Goal: Find specific page/section: Find specific page/section

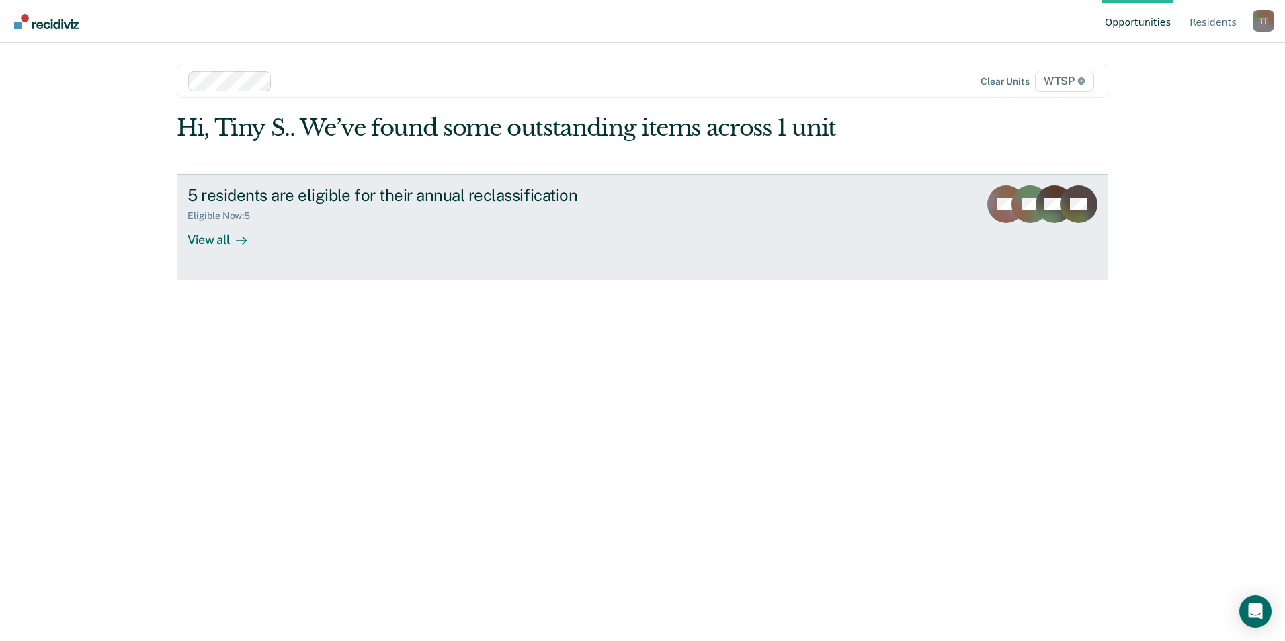
click at [216, 239] on div "View all" at bounding box center [224, 234] width 75 height 26
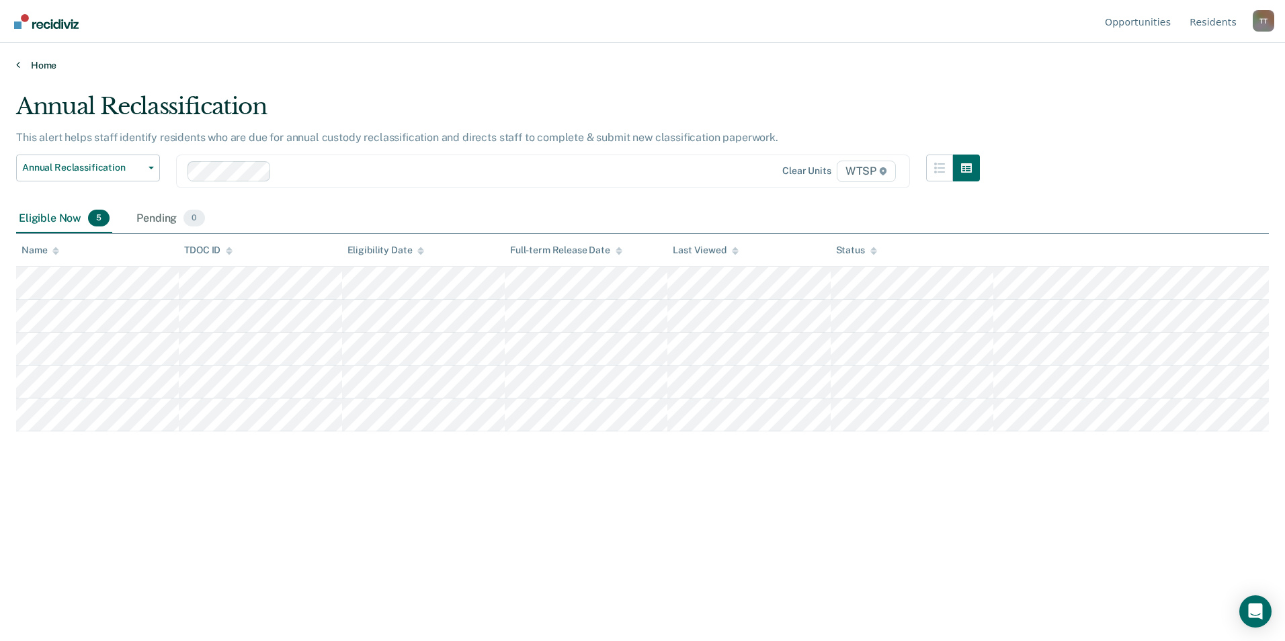
click at [46, 67] on link "Home" at bounding box center [642, 65] width 1253 height 12
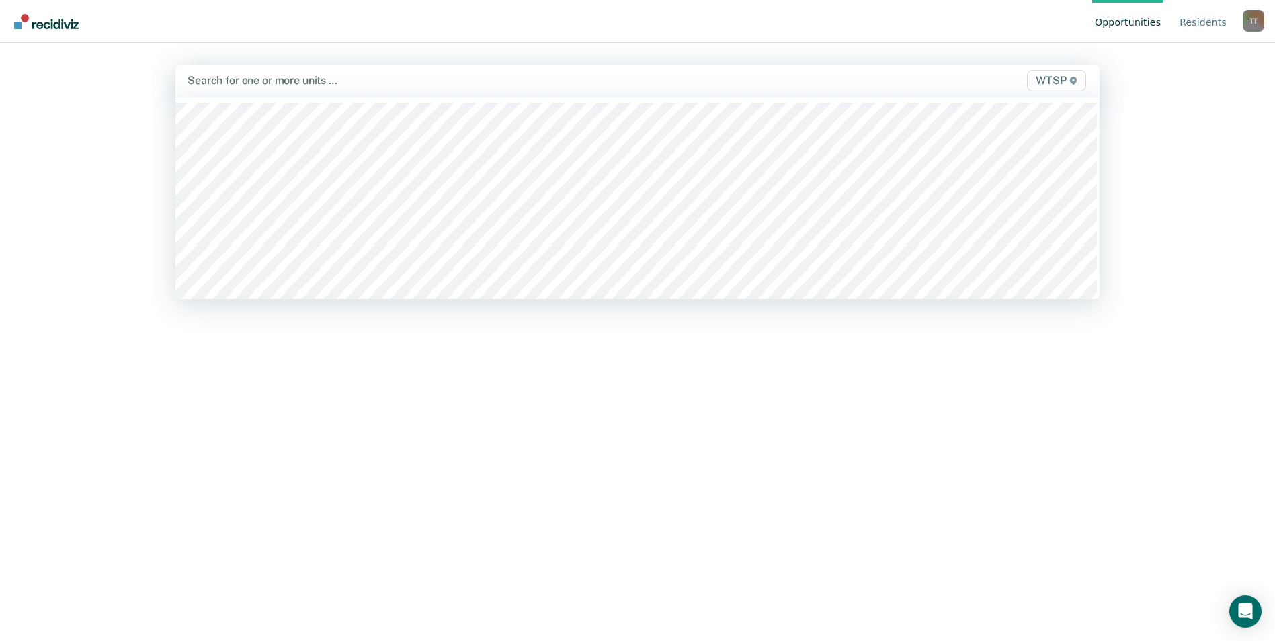
click at [363, 83] on div at bounding box center [501, 80] width 629 height 15
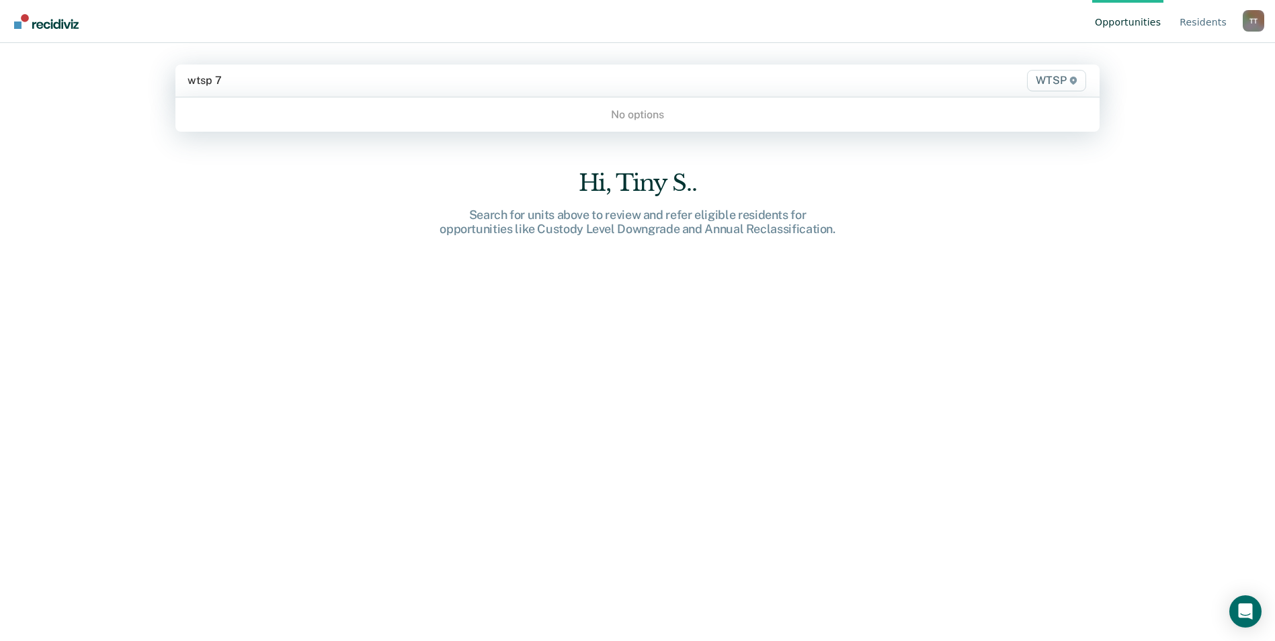
type input "wtsp"
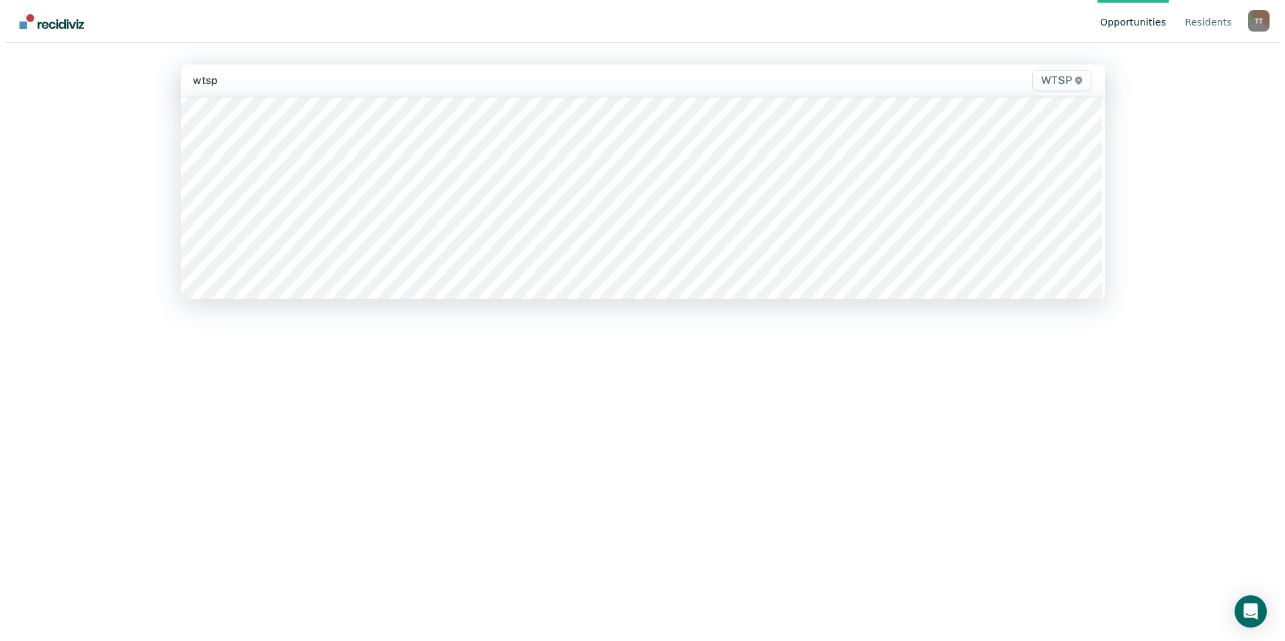
scroll to position [336, 0]
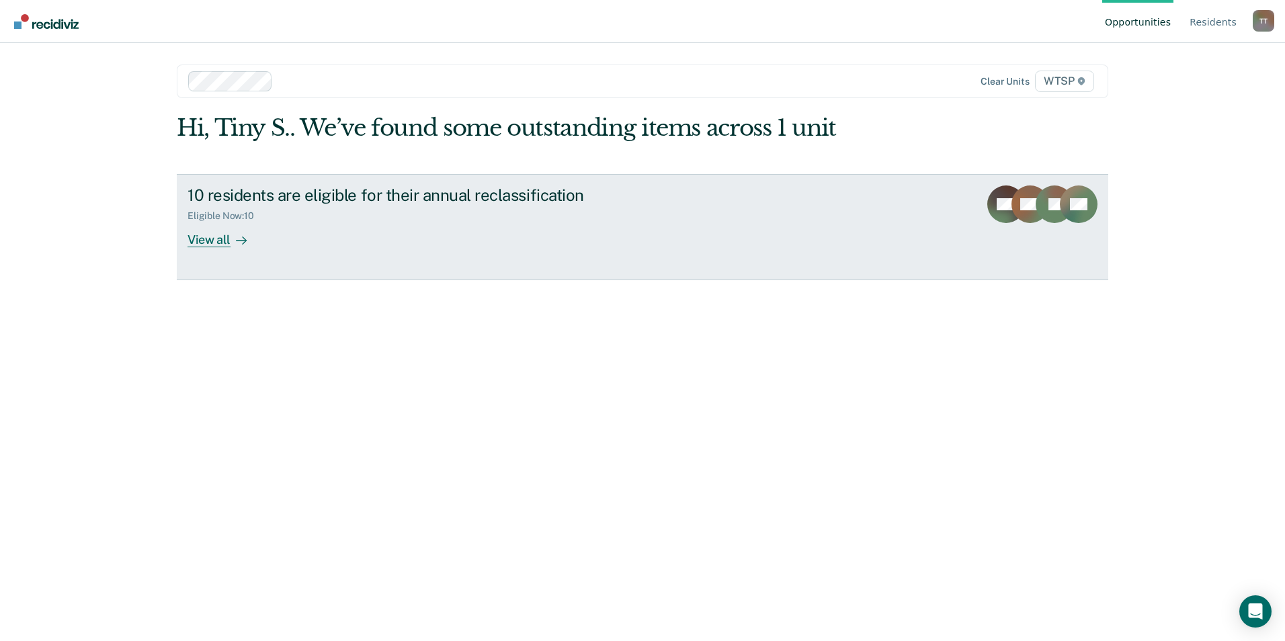
click at [220, 238] on div "View all" at bounding box center [224, 234] width 75 height 26
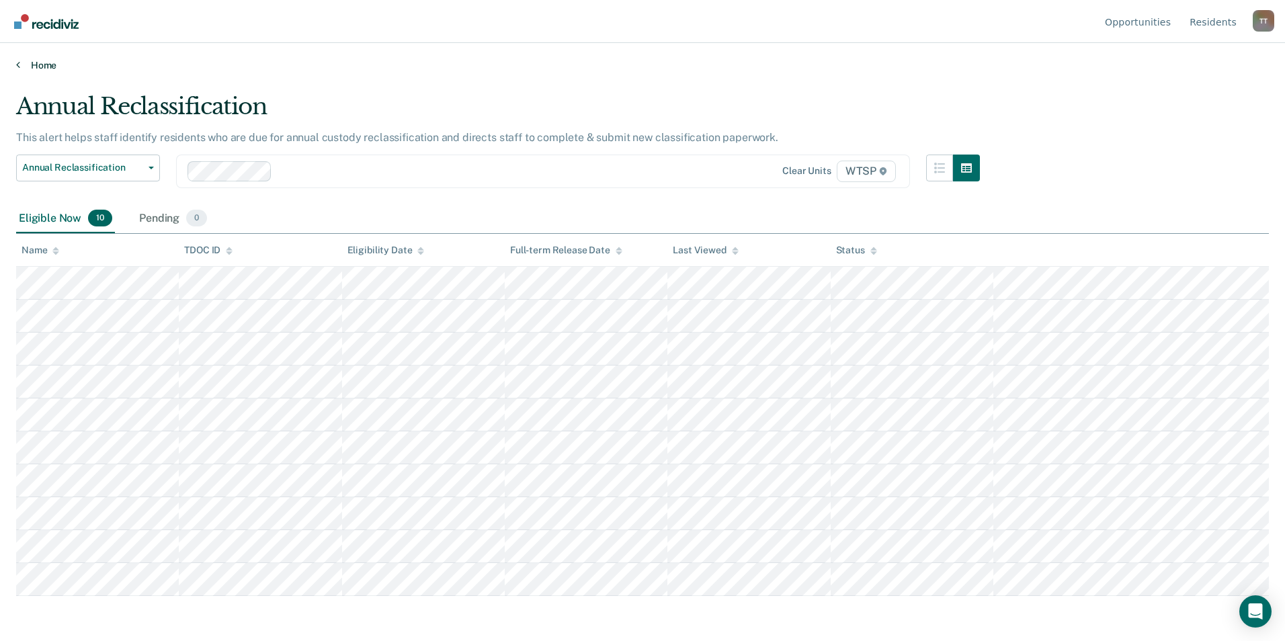
click at [26, 65] on link "Home" at bounding box center [642, 65] width 1253 height 12
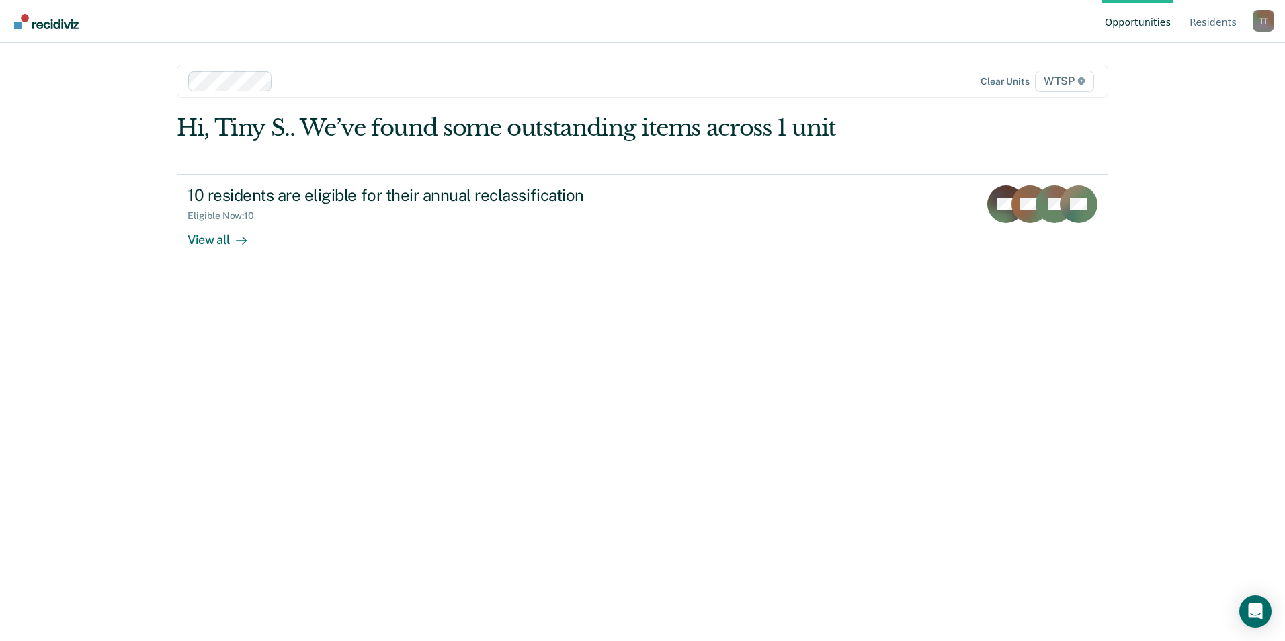
click at [889, 294] on div "Hi, Tiny S.. We’ve found some outstanding items across 1 unit 10 residents are …" at bounding box center [642, 359] width 931 height 491
